Goal: Task Accomplishment & Management: Manage account settings

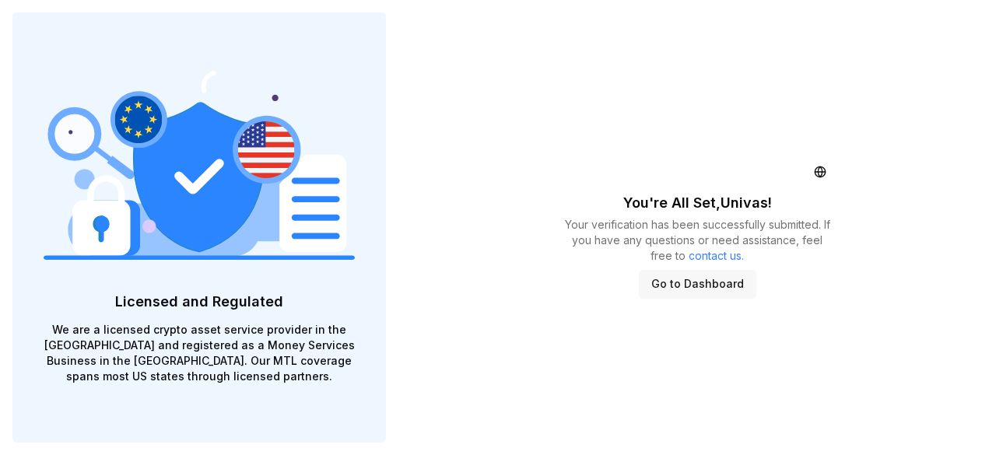
click at [706, 280] on button "Go to Dashboard" at bounding box center [697, 284] width 117 height 28
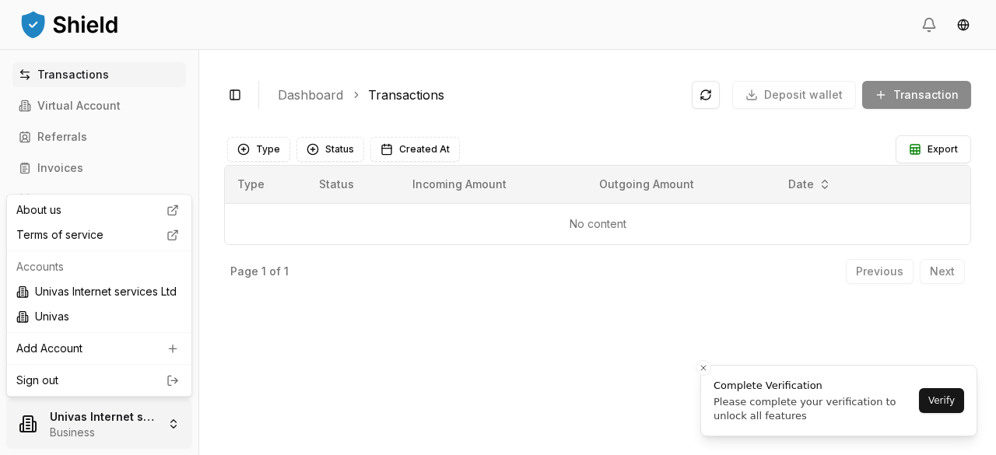
click at [87, 430] on html "Transactions Virtual Account Referrals Invoices Wallet Scans Linked Accounts Se…" at bounding box center [498, 227] width 996 height 455
click at [334, 389] on html "Transactions Virtual Account Referrals Invoices Wallet Scans Linked Accounts Se…" at bounding box center [498, 227] width 996 height 455
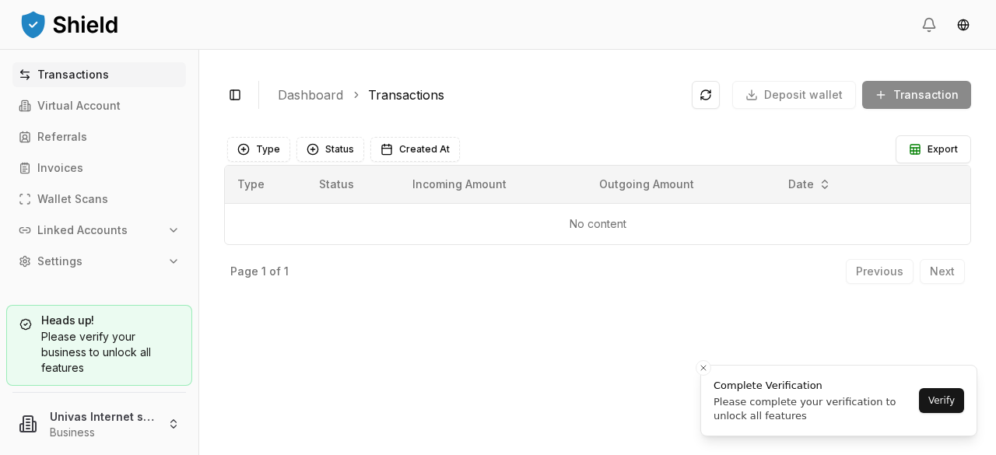
click at [81, 262] on button "Settings" at bounding box center [98, 261] width 173 height 25
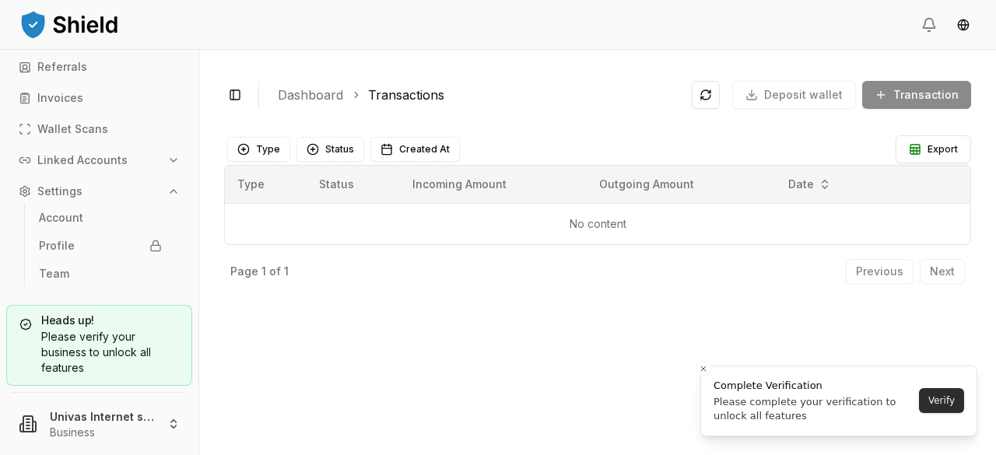
click at [957, 399] on button "Verify" at bounding box center [941, 400] width 45 height 25
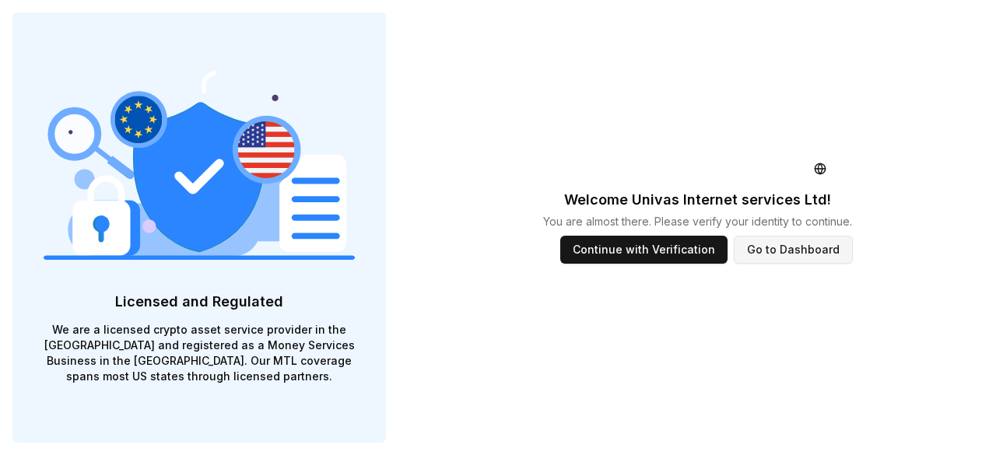
click at [768, 253] on button "Go to Dashboard" at bounding box center [793, 250] width 119 height 28
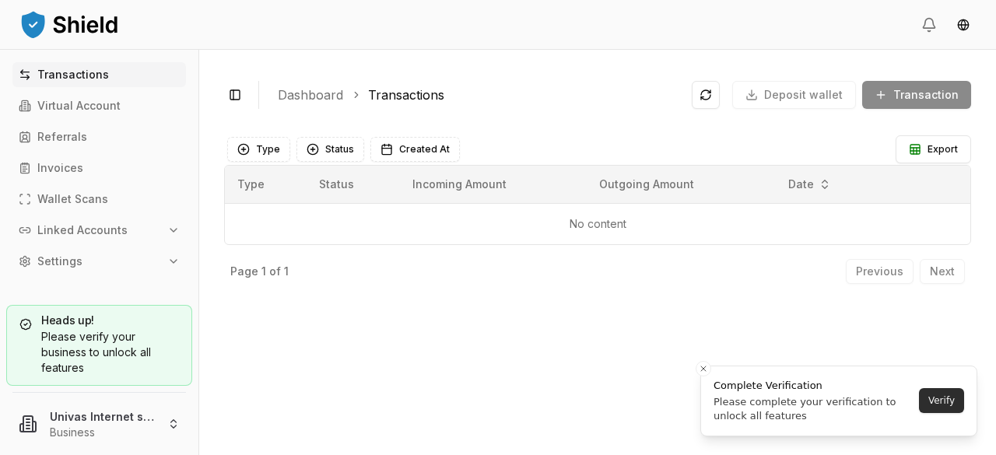
click at [946, 403] on button "Verify" at bounding box center [941, 400] width 45 height 25
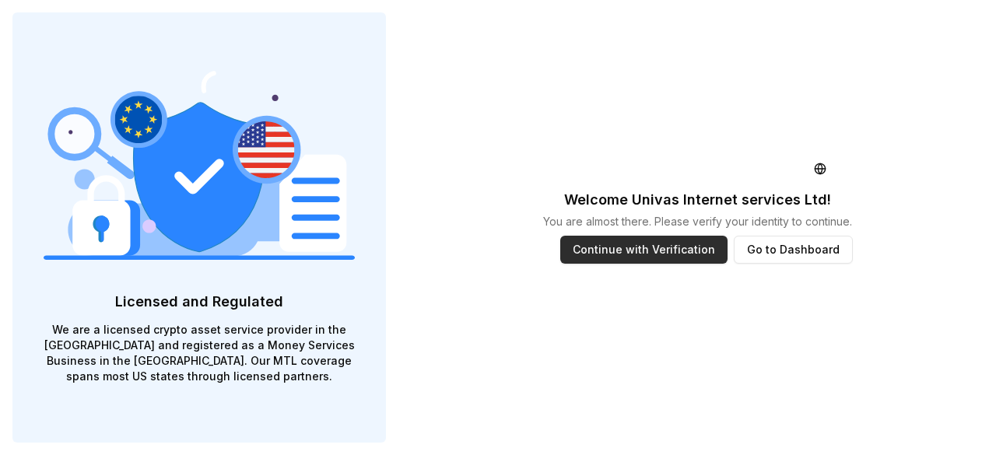
click at [672, 259] on button "Continue with Verification" at bounding box center [643, 250] width 167 height 28
click at [789, 251] on button "Go to Dashboard" at bounding box center [793, 250] width 119 height 28
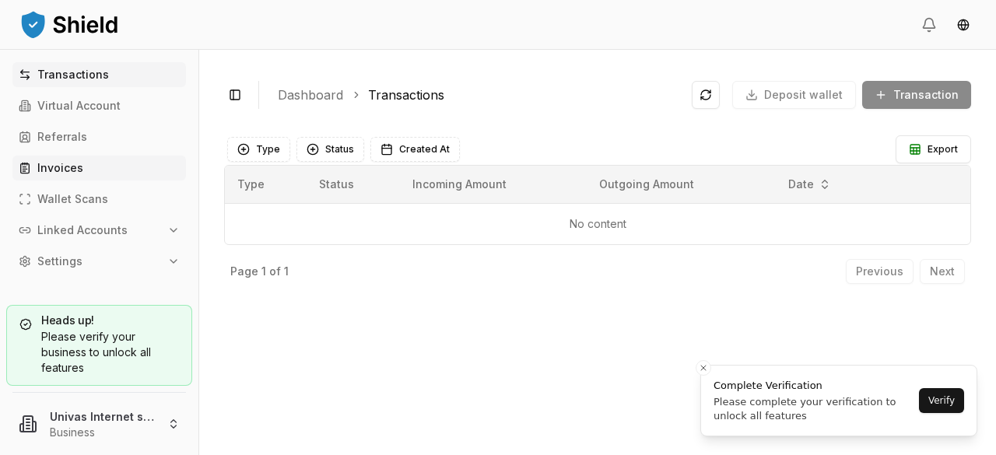
click at [64, 170] on p "Invoices" at bounding box center [60, 168] width 46 height 11
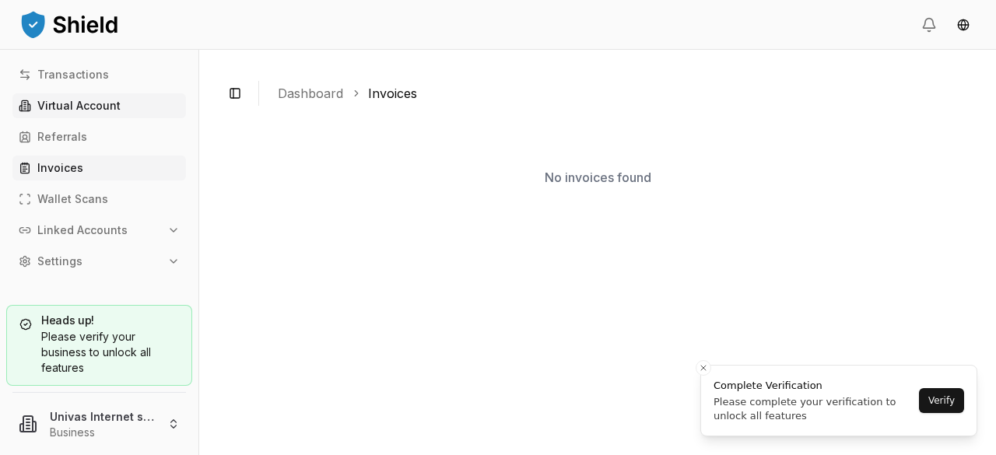
click at [72, 102] on p "Virtual Account" at bounding box center [78, 105] width 83 height 11
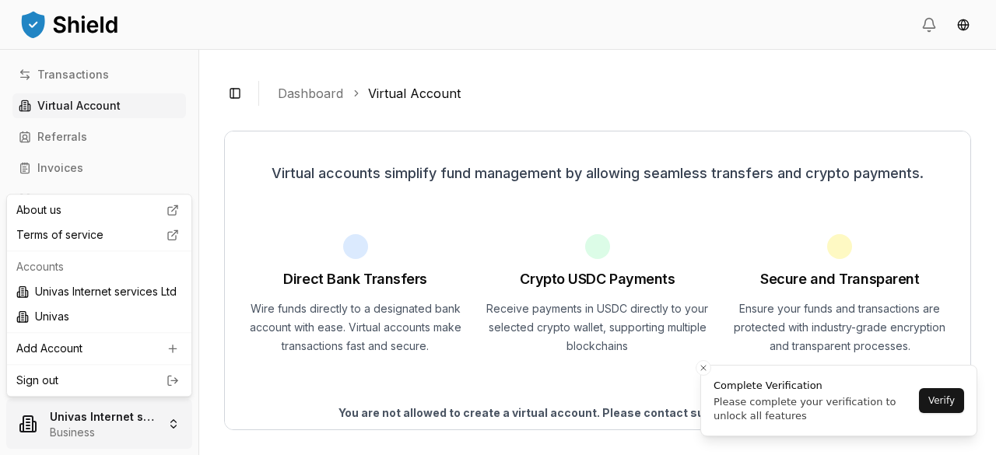
click at [78, 422] on html "Transactions Virtual Account Referrals Invoices Wallet Scans Linked Accounts Se…" at bounding box center [498, 227] width 996 height 455
